Goal: Task Accomplishment & Management: Manage account settings

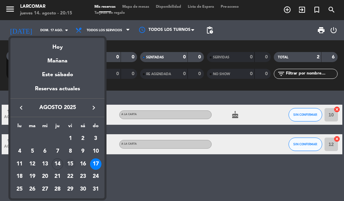
click at [70, 164] on div "15" at bounding box center [69, 163] width 11 height 11
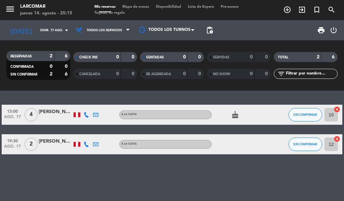
type input "vie. 15 ago."
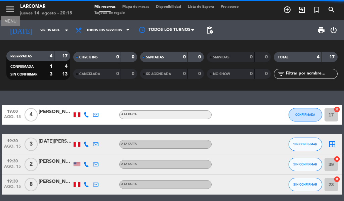
click at [9, 10] on icon "menu" at bounding box center [10, 9] width 10 height 10
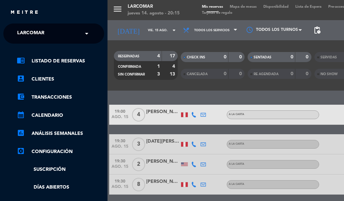
click at [67, 31] on input "text" at bounding box center [54, 34] width 82 height 15
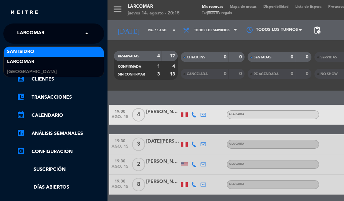
click at [56, 56] on div "San Isidro" at bounding box center [54, 52] width 100 height 10
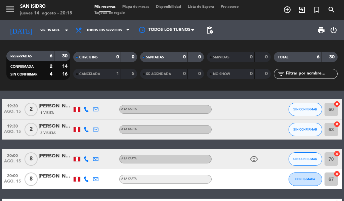
scroll to position [67, 0]
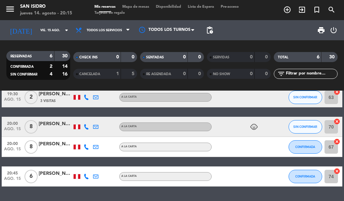
click at [59, 173] on div "[PERSON_NAME]" at bounding box center [56, 174] width 34 height 8
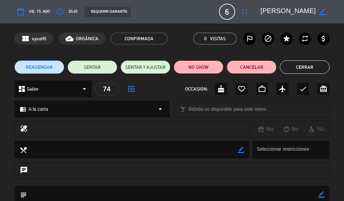
click at [249, 66] on button "Cancelar" at bounding box center [252, 66] width 50 height 13
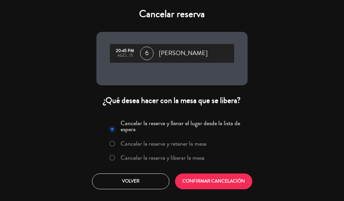
click at [140, 159] on label "Cancelar la reserva y liberar la mesa" at bounding box center [163, 158] width 84 height 6
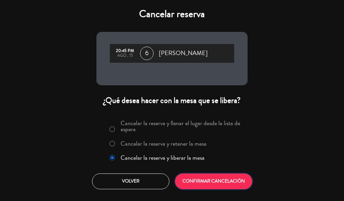
click at [214, 185] on button "CONFIRMAR CANCELACIÓN" at bounding box center [213, 182] width 77 height 16
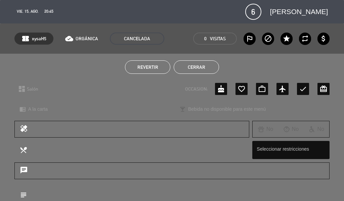
scroll to position [57, 0]
click at [199, 67] on button "Cerrar" at bounding box center [196, 66] width 45 height 13
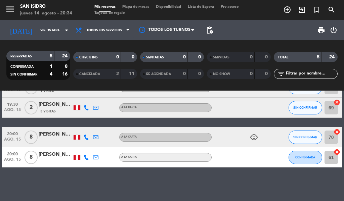
click at [52, 155] on div "[PERSON_NAME]" at bounding box center [56, 155] width 34 height 8
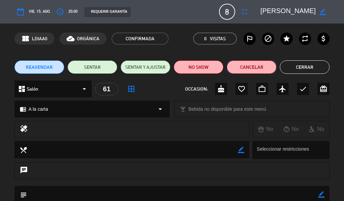
click at [255, 69] on button "Cancelar" at bounding box center [252, 66] width 50 height 13
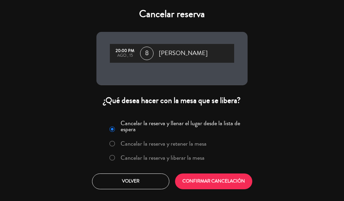
click at [164, 156] on label "Cancelar la reserva y liberar la mesa" at bounding box center [163, 158] width 84 height 6
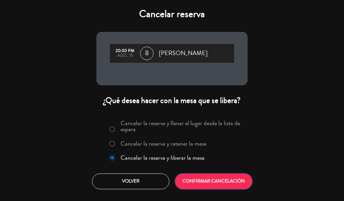
click at [201, 180] on button "CONFIRMAR CANCELACIÓN" at bounding box center [213, 182] width 77 height 16
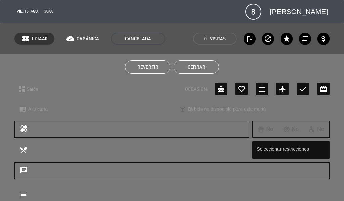
scroll to position [37, 0]
click at [191, 64] on button "Cerrar" at bounding box center [196, 66] width 45 height 13
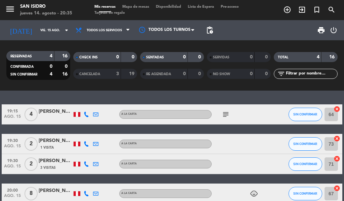
scroll to position [0, 0]
